Goal: Task Accomplishment & Management: Manage account settings

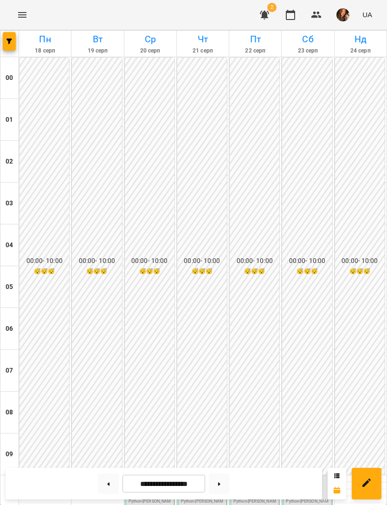
scroll to position [378, 0]
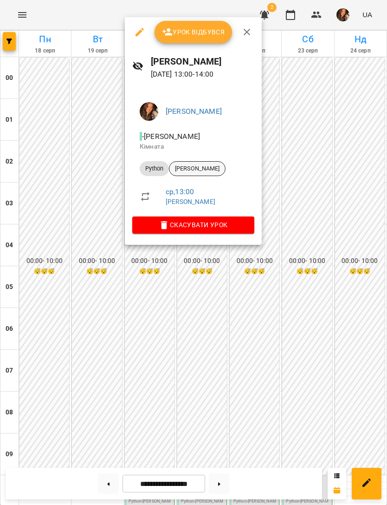
click at [223, 169] on span "[PERSON_NAME]" at bounding box center [197, 168] width 56 height 8
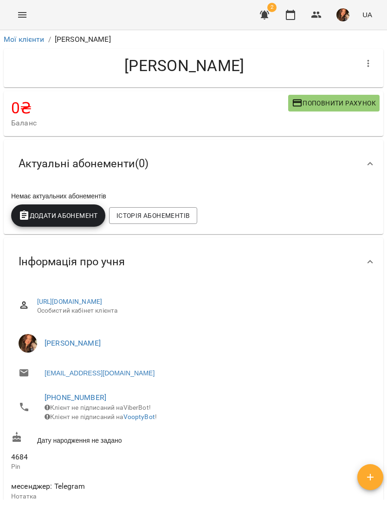
click at [369, 63] on icon "button" at bounding box center [369, 63] width 2 height 7
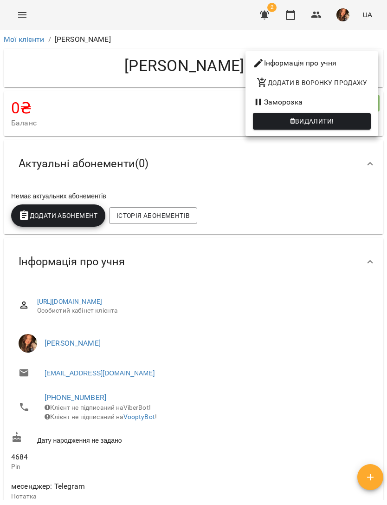
click at [334, 121] on span "Видалити!" at bounding box center [314, 121] width 39 height 11
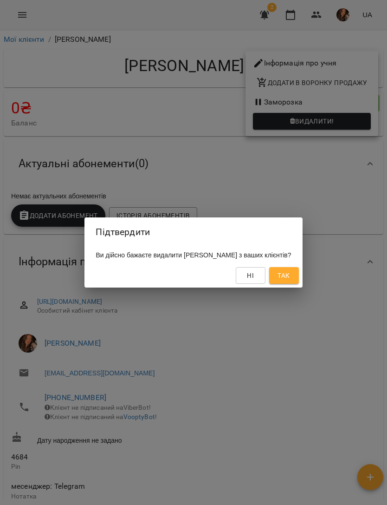
click at [252, 276] on button "Ні" at bounding box center [251, 275] width 30 height 17
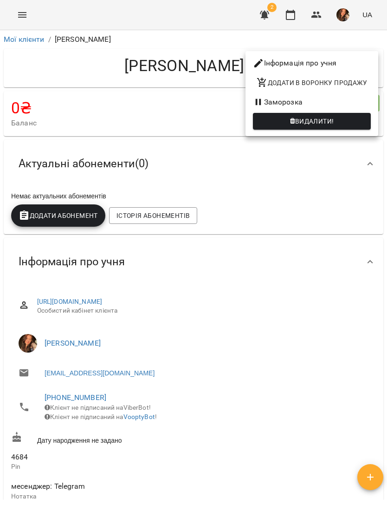
click at [337, 115] on button "Видалити!" at bounding box center [312, 121] width 118 height 17
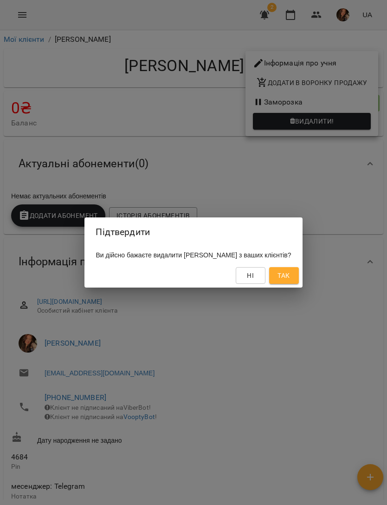
click at [335, 194] on div "Підтвердити Ви дійсно бажаєте видалити [PERSON_NAME] з ваших клієнтів? Ні Так" at bounding box center [193, 252] width 387 height 505
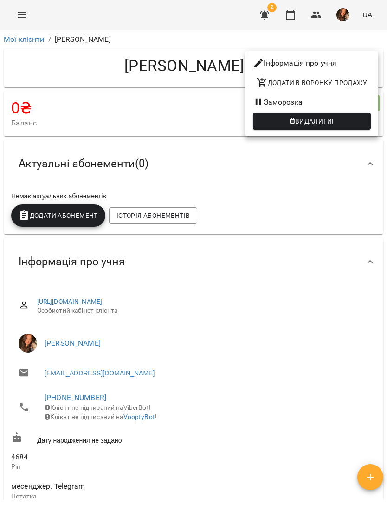
click at [274, 229] on div at bounding box center [193, 252] width 387 height 505
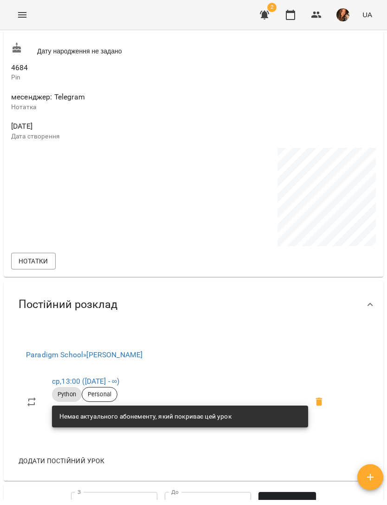
scroll to position [414, 0]
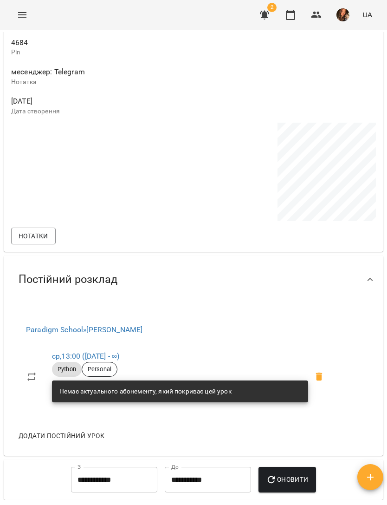
click at [323, 380] on icon at bounding box center [319, 376] width 6 height 8
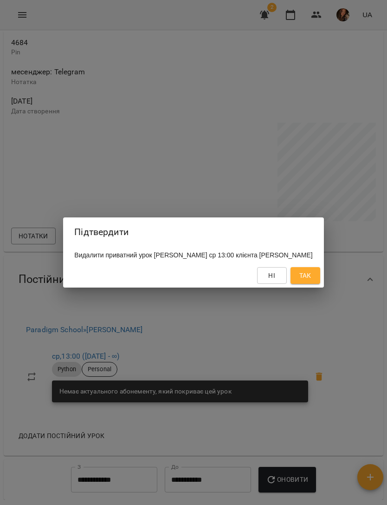
click at [317, 274] on button "Так" at bounding box center [306, 275] width 30 height 17
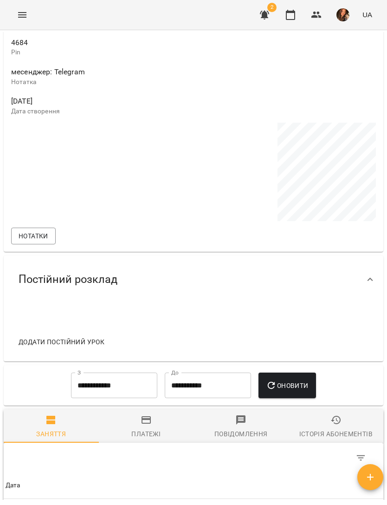
click at [24, 17] on icon "Menu" at bounding box center [22, 15] width 8 height 6
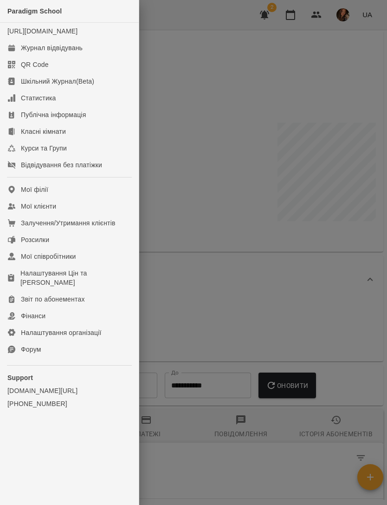
click at [69, 51] on link "Журнал відвідувань" at bounding box center [69, 47] width 139 height 17
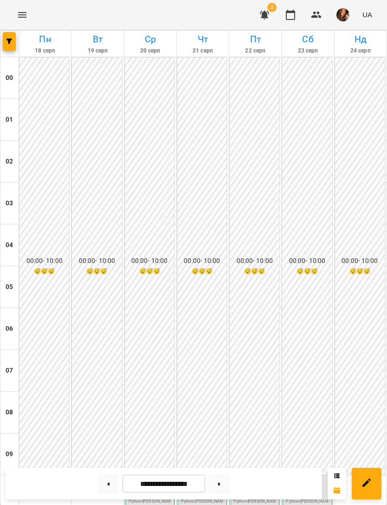
scroll to position [370, 0]
click at [27, 9] on button "Menu" at bounding box center [22, 15] width 22 height 22
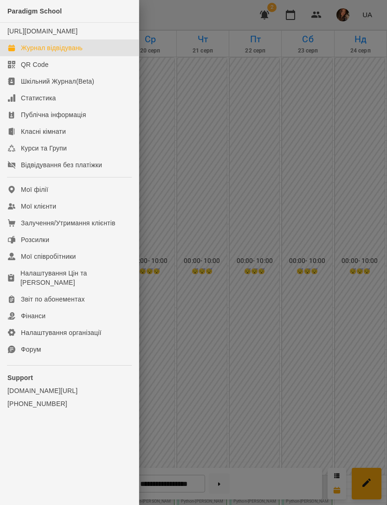
click at [182, 57] on div at bounding box center [193, 252] width 387 height 505
